Goal: Transaction & Acquisition: Purchase product/service

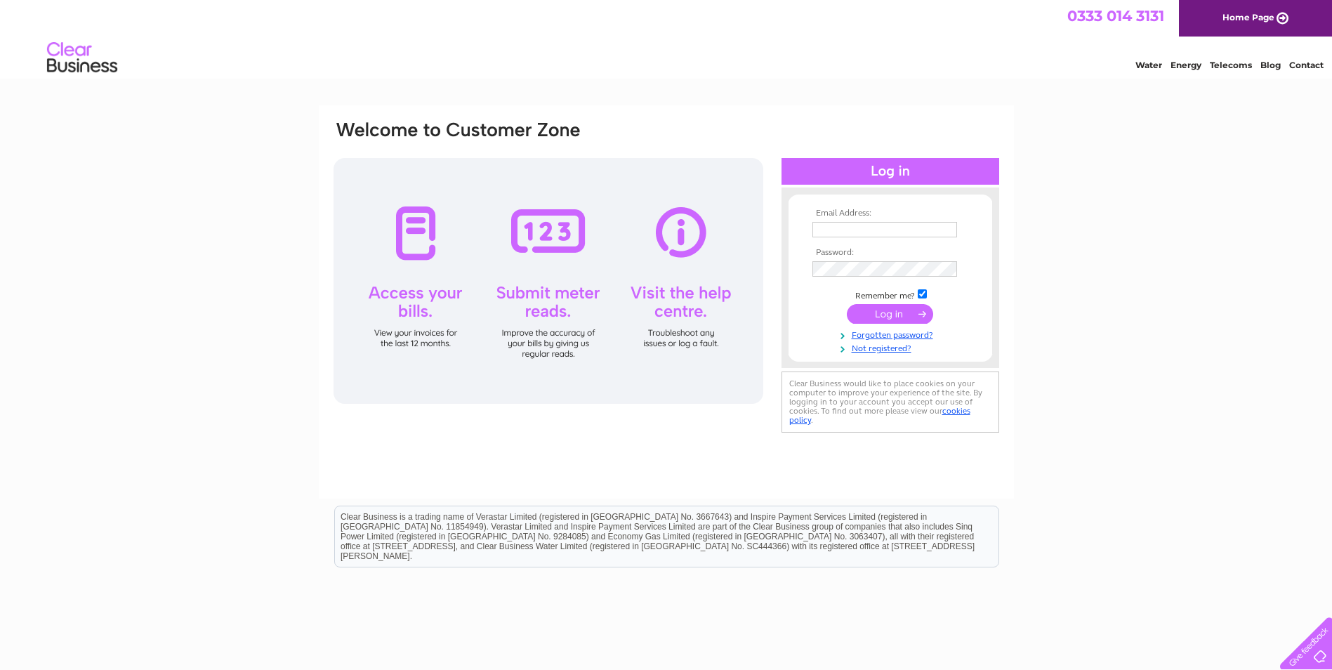
type input "[EMAIL_ADDRESS][DOMAIN_NAME]"
click at [873, 310] on input "submit" at bounding box center [890, 314] width 86 height 20
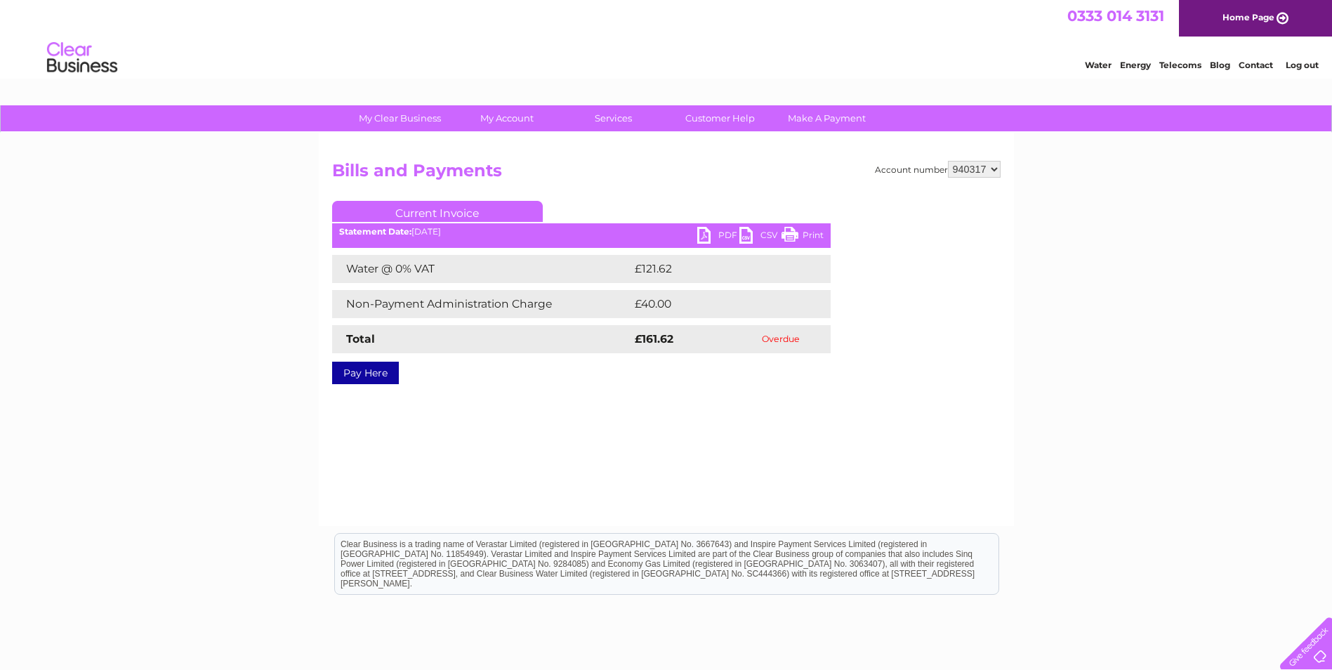
click at [425, 216] on link "Current Invoice" at bounding box center [437, 211] width 211 height 21
click at [442, 209] on link "Current Invoice" at bounding box center [437, 211] width 211 height 21
click at [703, 236] on link "PDF" at bounding box center [718, 237] width 42 height 20
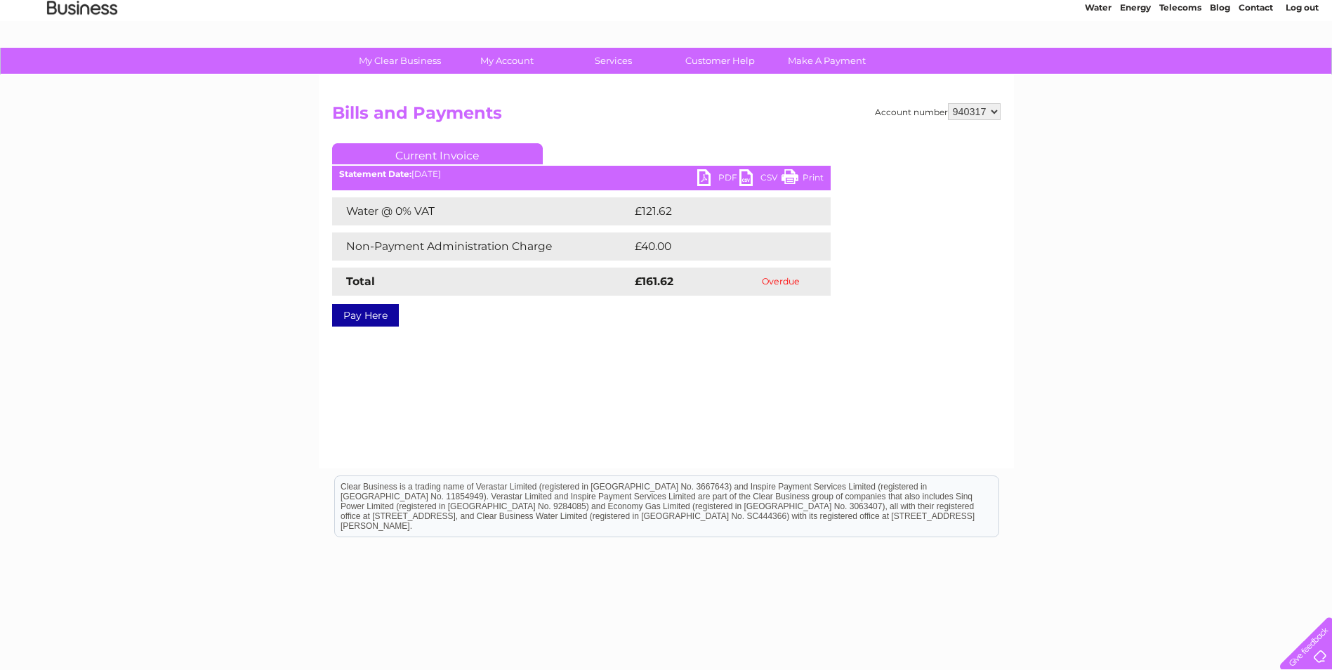
scroll to position [37, 0]
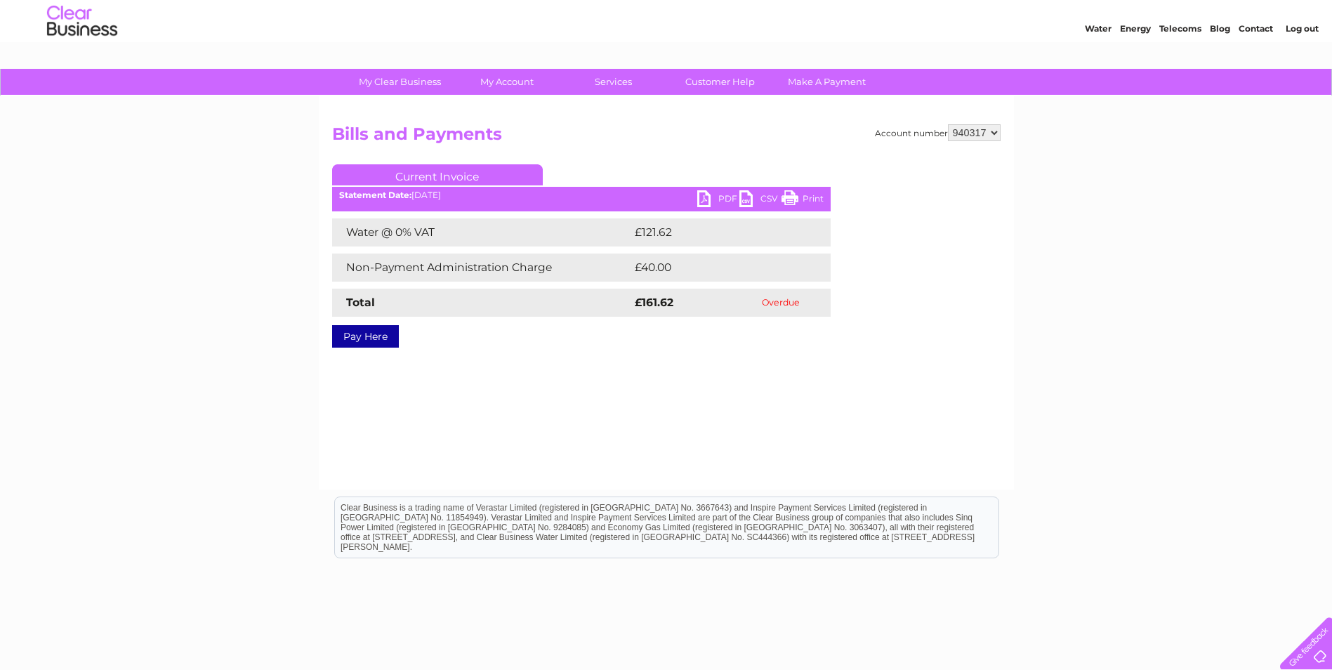
click at [465, 171] on link "Current Invoice" at bounding box center [437, 174] width 211 height 21
drag, startPoint x: 465, startPoint y: 171, endPoint x: 465, endPoint y: 303, distance: 132.0
click at [467, 305] on td "Total" at bounding box center [481, 303] width 299 height 28
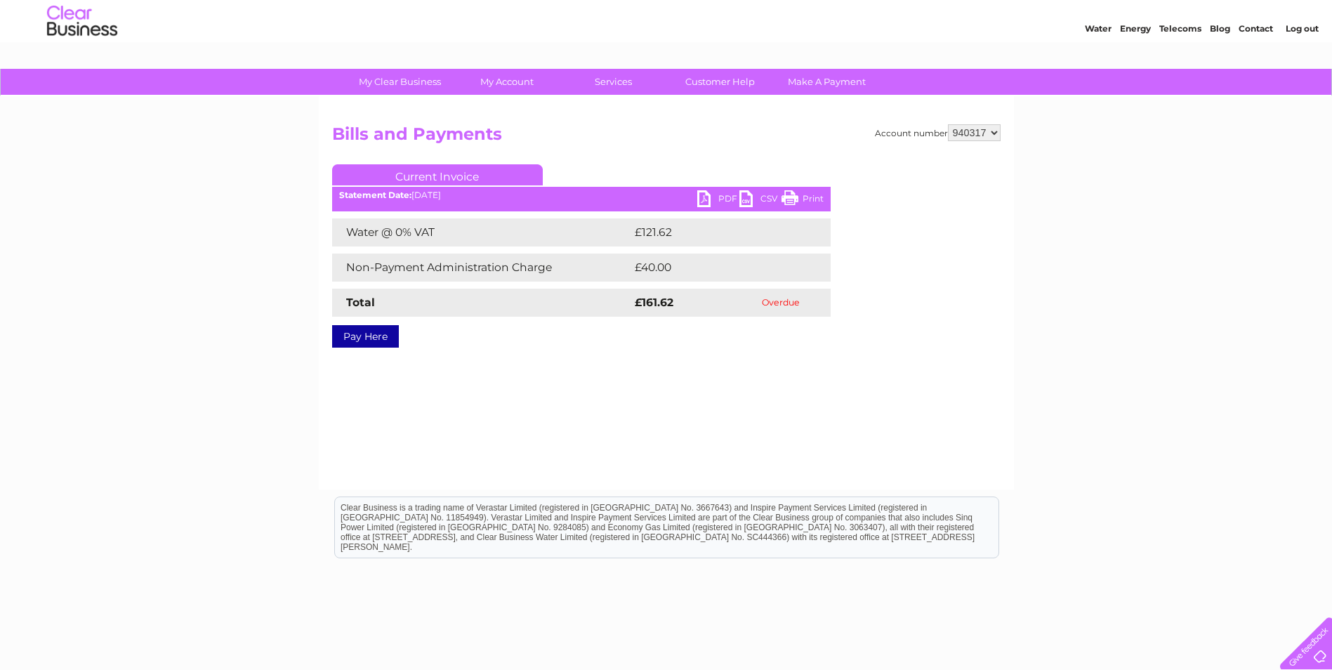
click at [368, 335] on link "Pay Here" at bounding box center [365, 336] width 67 height 22
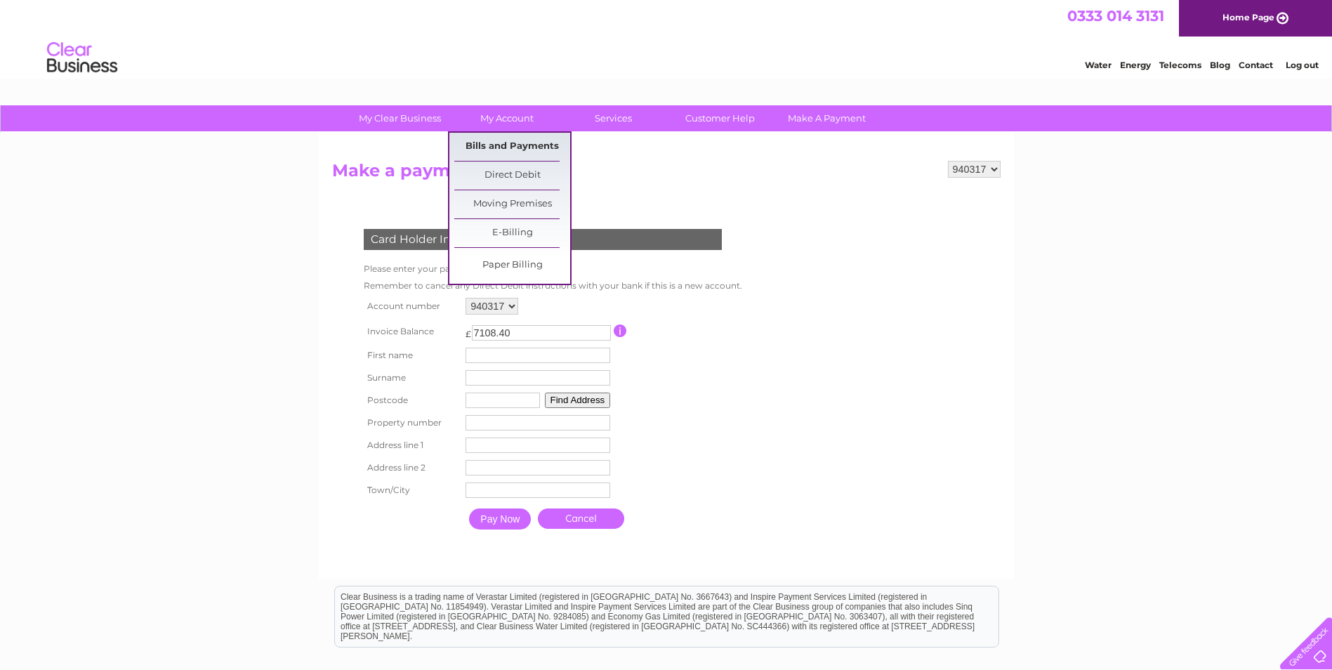
click at [498, 138] on link "Bills and Payments" at bounding box center [512, 147] width 116 height 28
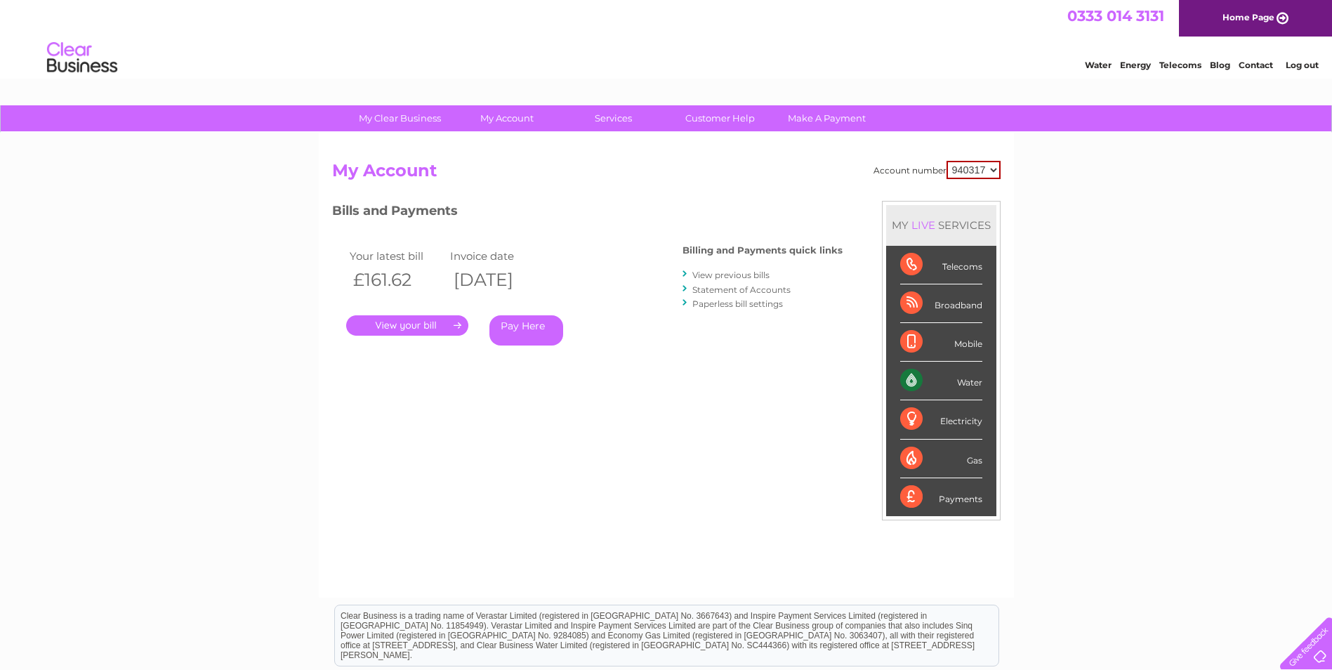
click at [398, 326] on link "." at bounding box center [407, 325] width 122 height 20
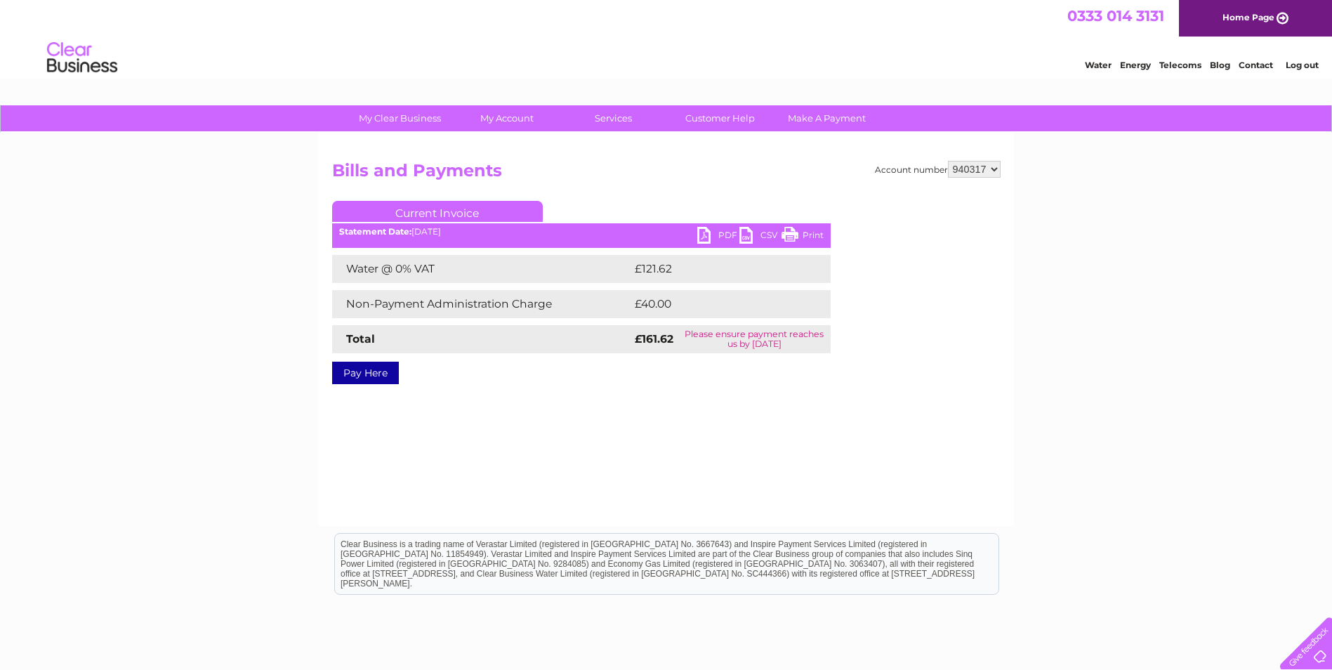
click at [723, 234] on link "PDF" at bounding box center [718, 237] width 42 height 20
